Goal: Transaction & Acquisition: Obtain resource

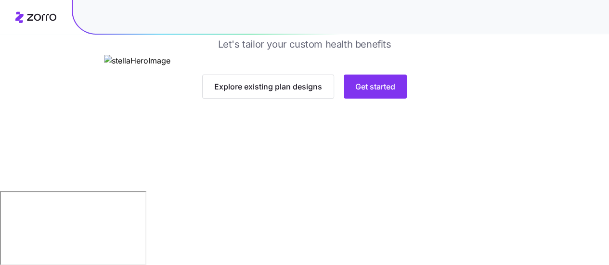
scroll to position [150, 0]
click at [375, 93] on span "Get started" at bounding box center [376, 87] width 40 height 12
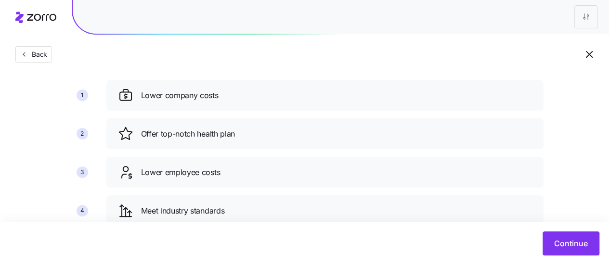
scroll to position [48, 0]
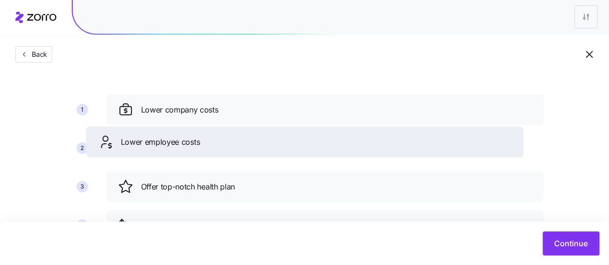
drag, startPoint x: 234, startPoint y: 194, endPoint x: 214, endPoint y: 152, distance: 46.3
click at [213, 148] on div "Lower employee costs" at bounding box center [305, 141] width 414 height 15
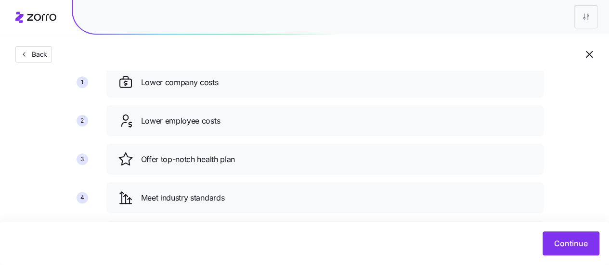
scroll to position [170, 0]
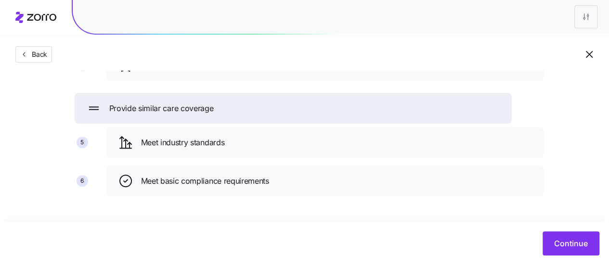
drag, startPoint x: 211, startPoint y: 184, endPoint x: 180, endPoint y: 110, distance: 79.6
click at [180, 110] on span "Provide similar care coverage" at bounding box center [161, 109] width 105 height 12
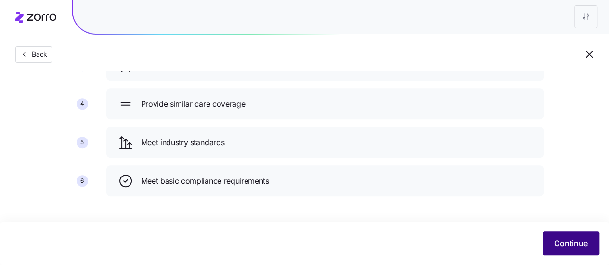
click at [567, 237] on button "Continue" at bounding box center [571, 244] width 57 height 24
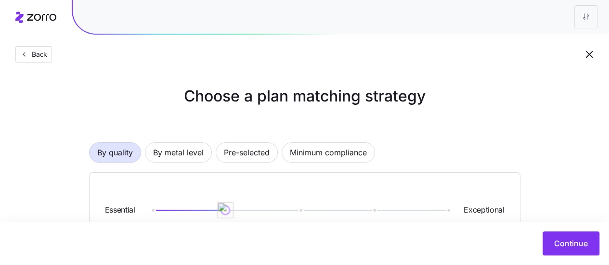
drag, startPoint x: 224, startPoint y: 211, endPoint x: 254, endPoint y: 205, distance: 30.9
click at [254, 205] on div "Essential Exceptional" at bounding box center [305, 211] width 408 height 52
click at [378, 207] on div "Essential Exceptional" at bounding box center [305, 211] width 408 height 52
click at [376, 211] on div at bounding box center [300, 210] width 296 height 1
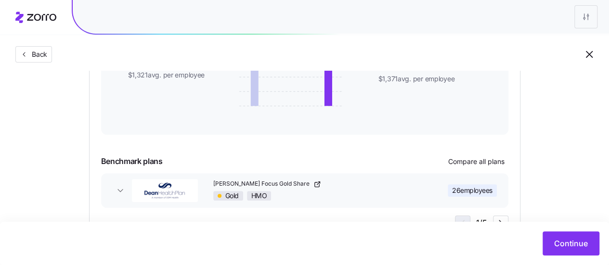
scroll to position [334, 0]
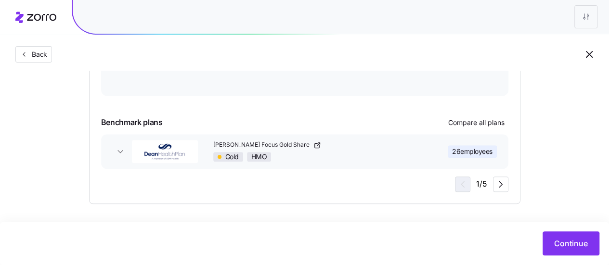
click at [473, 151] on span "26 employees" at bounding box center [472, 152] width 40 height 10
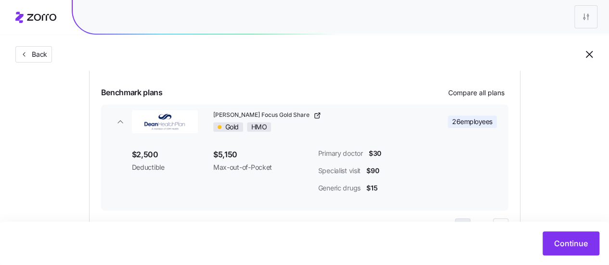
scroll to position [406, 0]
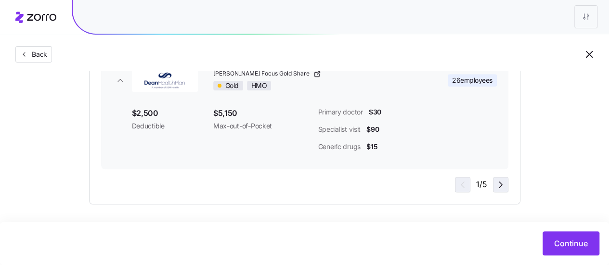
click at [502, 185] on icon "button" at bounding box center [501, 185] width 12 height 12
click at [489, 187] on div "2 / 5" at bounding box center [481, 184] width 55 height 15
click at [497, 184] on icon "button" at bounding box center [501, 185] width 12 height 12
click at [499, 185] on icon "button" at bounding box center [501, 185] width 12 height 12
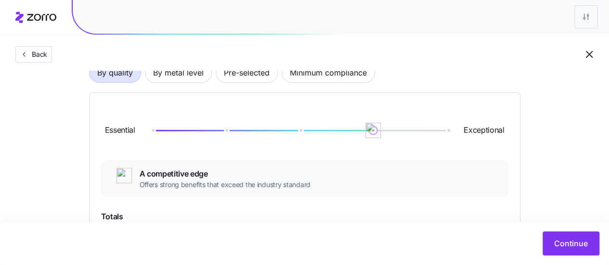
scroll to position [0, 0]
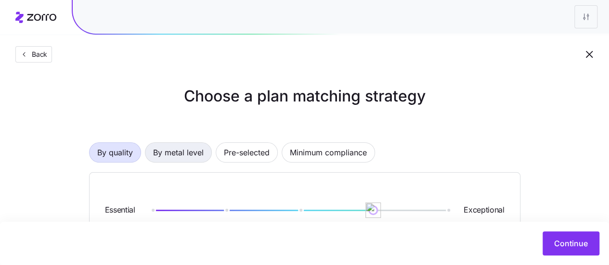
click at [179, 152] on span "By metal level" at bounding box center [178, 152] width 51 height 19
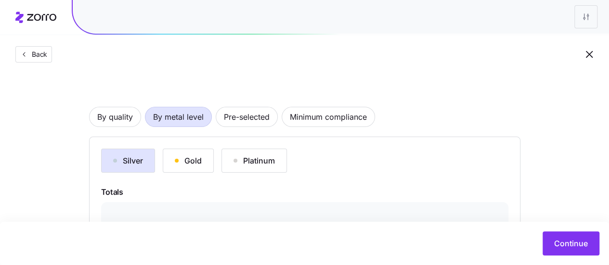
scroll to position [96, 0]
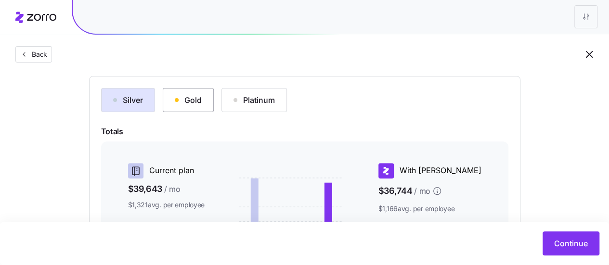
click at [179, 106] on button "Gold" at bounding box center [188, 100] width 51 height 24
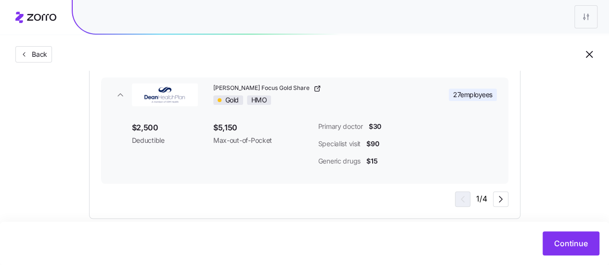
scroll to position [337, 0]
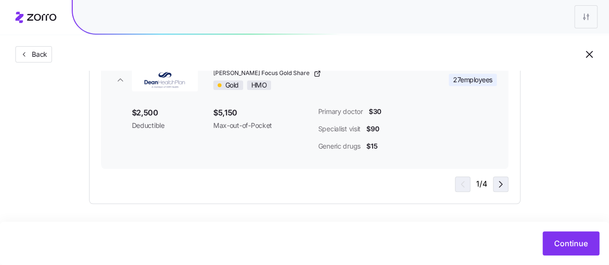
click at [502, 184] on icon "button" at bounding box center [501, 185] width 3 height 6
click at [157, 94] on button "Dean Gold Share Gold HMO 1 employees" at bounding box center [305, 80] width 408 height 35
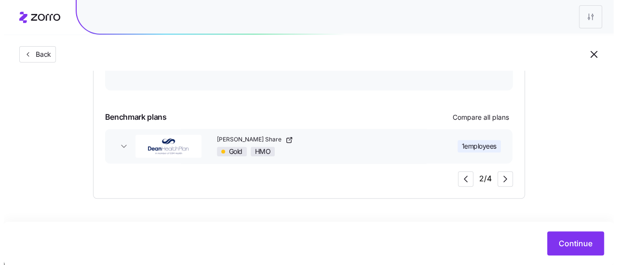
scroll to position [265, 0]
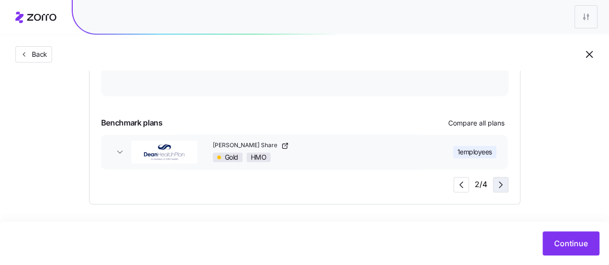
click at [497, 179] on icon "button" at bounding box center [501, 185] width 12 height 12
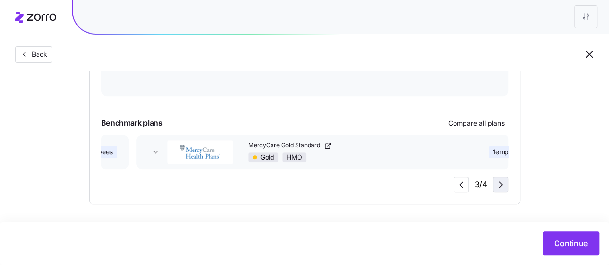
click at [500, 184] on icon "button" at bounding box center [501, 185] width 12 height 12
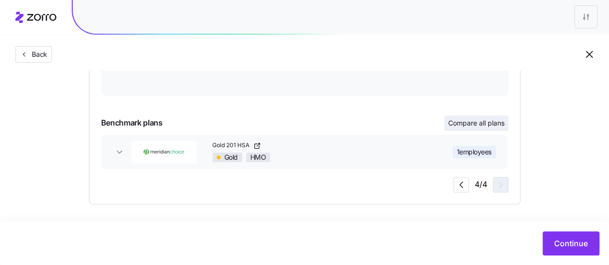
click at [476, 116] on button "Compare all plans" at bounding box center [477, 123] width 64 height 15
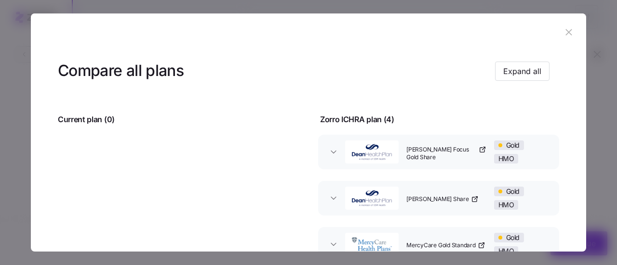
scroll to position [96, 0]
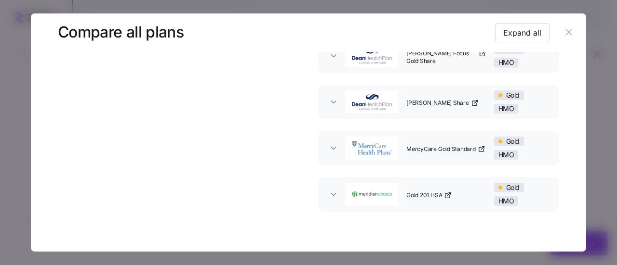
click at [341, 153] on div "button" at bounding box center [371, 148] width 61 height 31
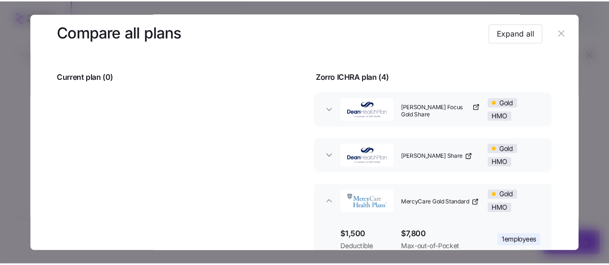
scroll to position [0, 0]
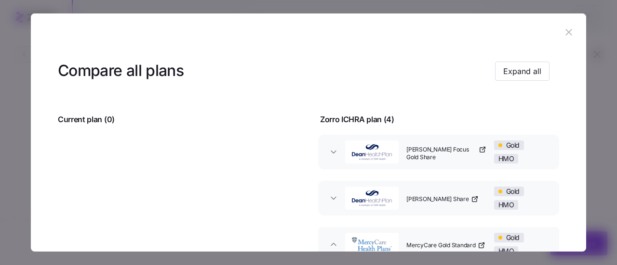
click at [566, 35] on icon "button" at bounding box center [568, 32] width 6 height 6
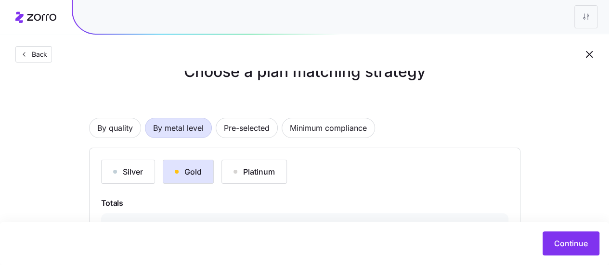
scroll to position [24, 0]
click at [258, 164] on button "Platinum" at bounding box center [255, 172] width 66 height 24
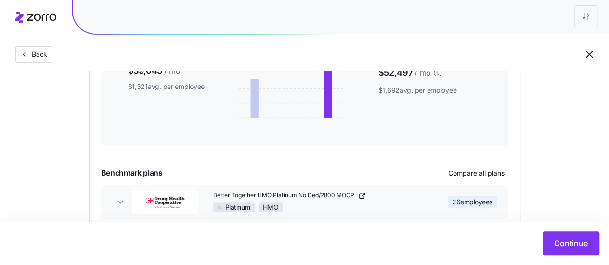
scroll to position [265, 0]
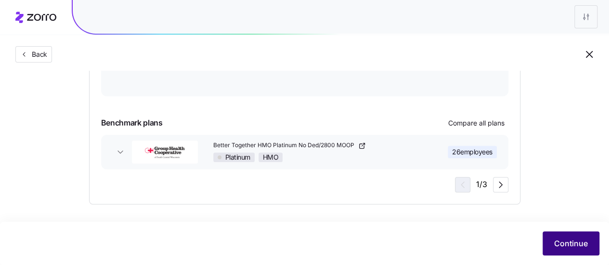
click at [566, 247] on span "Continue" at bounding box center [572, 244] width 34 height 12
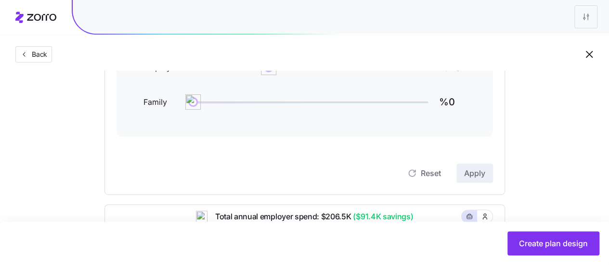
scroll to position [96, 0]
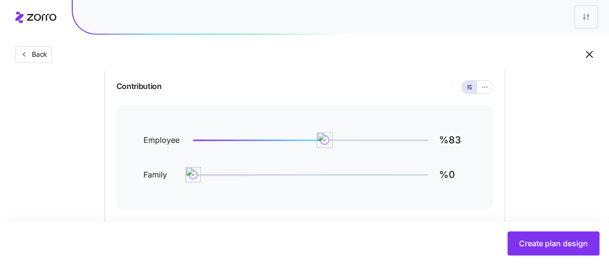
type input "%82"
drag, startPoint x: 269, startPoint y: 138, endPoint x: 321, endPoint y: 135, distance: 52.1
click at [321, 135] on img at bounding box center [321, 140] width 16 height 16
type input "%76"
drag, startPoint x: 189, startPoint y: 175, endPoint x: 311, endPoint y: 175, distance: 122.4
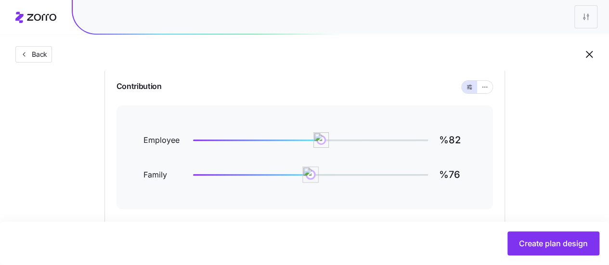
click at [311, 175] on img at bounding box center [311, 175] width 16 height 16
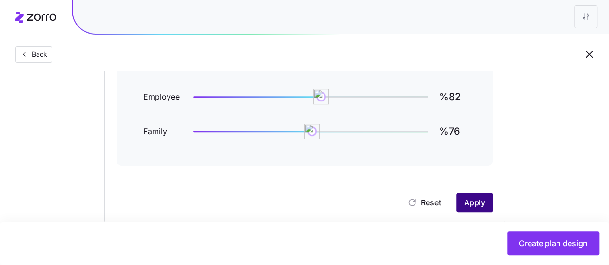
scroll to position [193, 0]
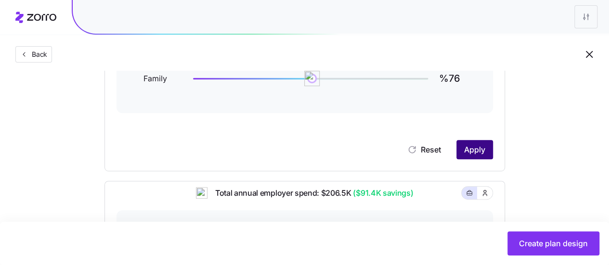
click at [485, 152] on span "Apply" at bounding box center [474, 150] width 21 height 12
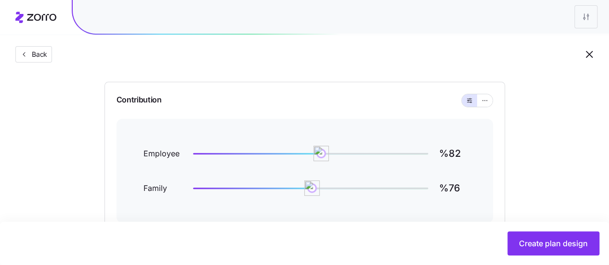
scroll to position [96, 0]
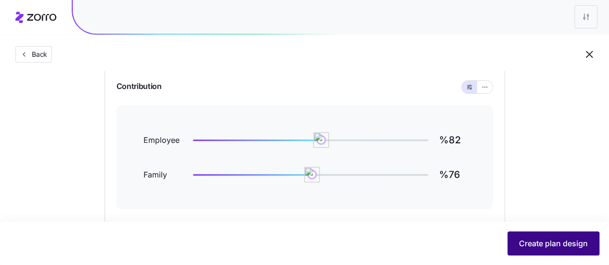
click at [548, 245] on span "Create plan design" at bounding box center [553, 244] width 69 height 12
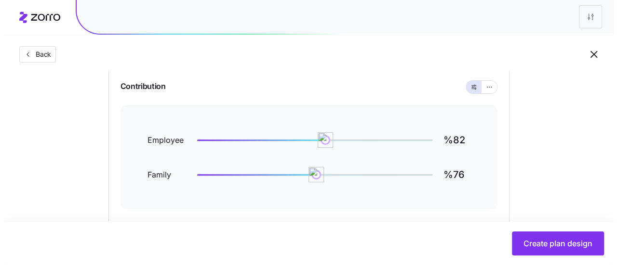
scroll to position [0, 0]
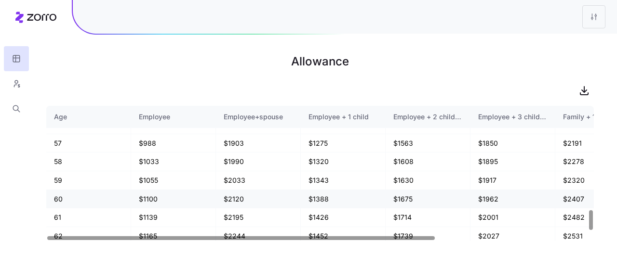
scroll to position [723, 0]
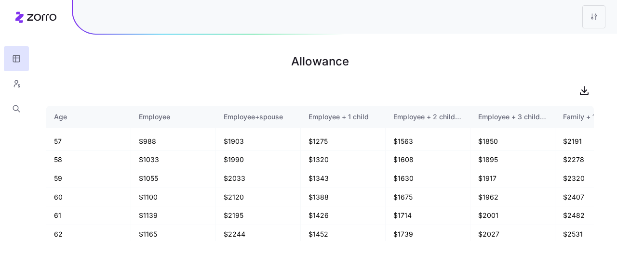
click at [446, 78] on main "Allowance Age Employee Employee+spouse Employee + 1 child Employee + 2 children…" at bounding box center [308, 132] width 617 height 265
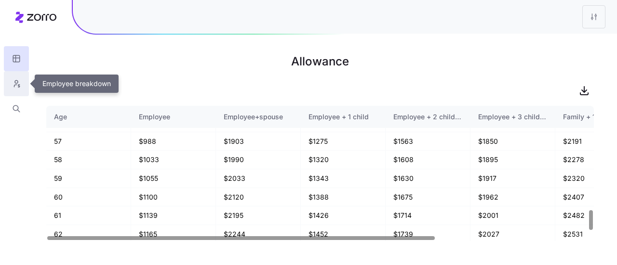
click at [15, 86] on icon "button" at bounding box center [16, 84] width 9 height 10
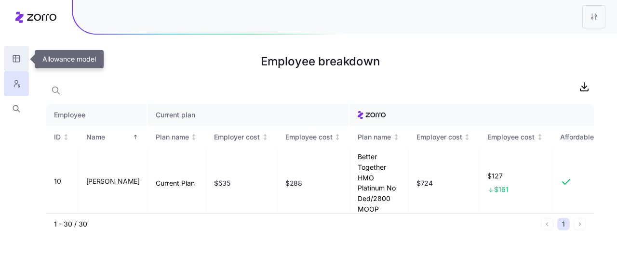
click at [17, 52] on button "button" at bounding box center [16, 58] width 25 height 25
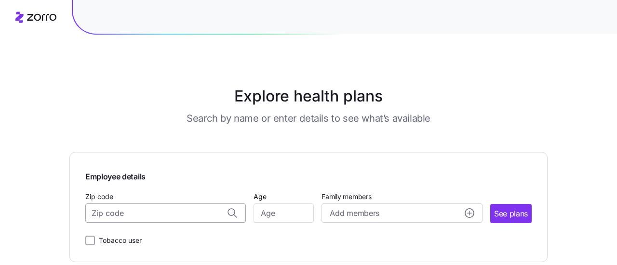
click at [146, 223] on input "Zip code" at bounding box center [165, 213] width 160 height 19
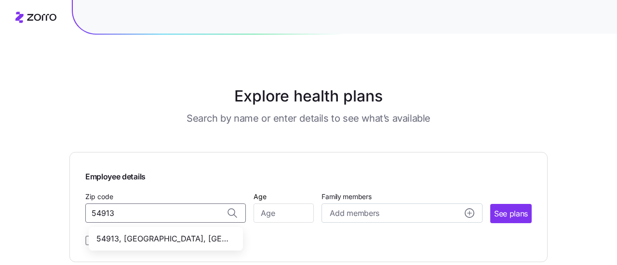
click at [181, 240] on span "54913, Outagamie County, WI" at bounding box center [163, 239] width 135 height 12
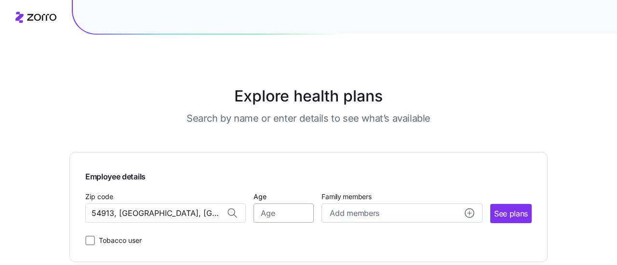
type input "54913, Outagamie County, WI"
click at [272, 215] on input "Age" at bounding box center [283, 213] width 60 height 19
type input "36"
click at [511, 218] on span "See plans" at bounding box center [511, 214] width 34 height 12
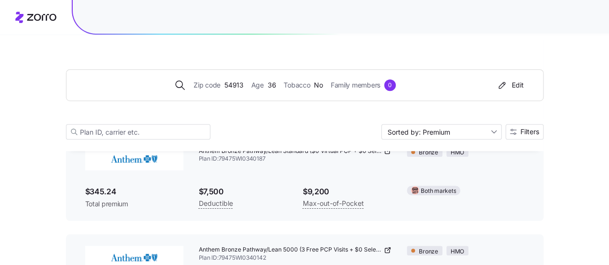
scroll to position [289, 0]
